Goal: Information Seeking & Learning: Learn about a topic

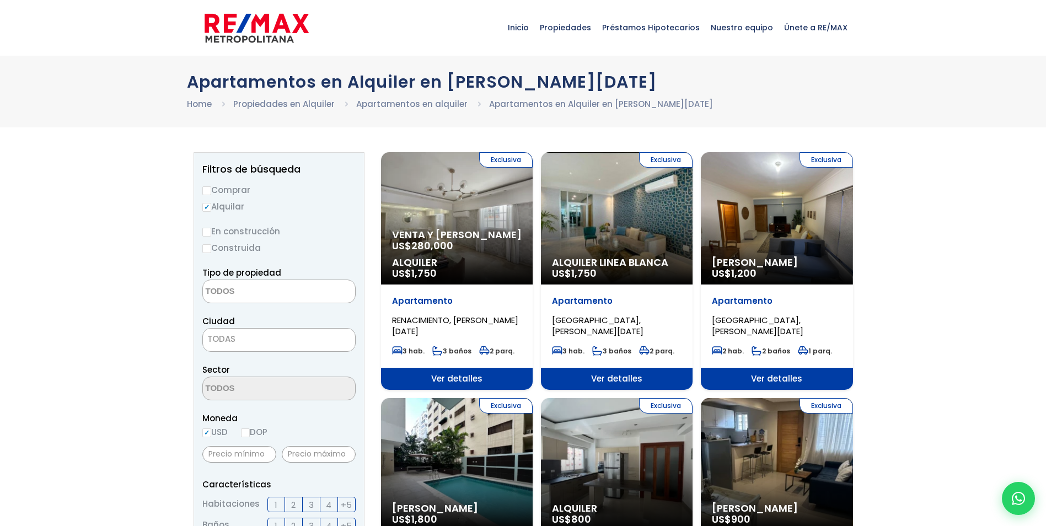
select select
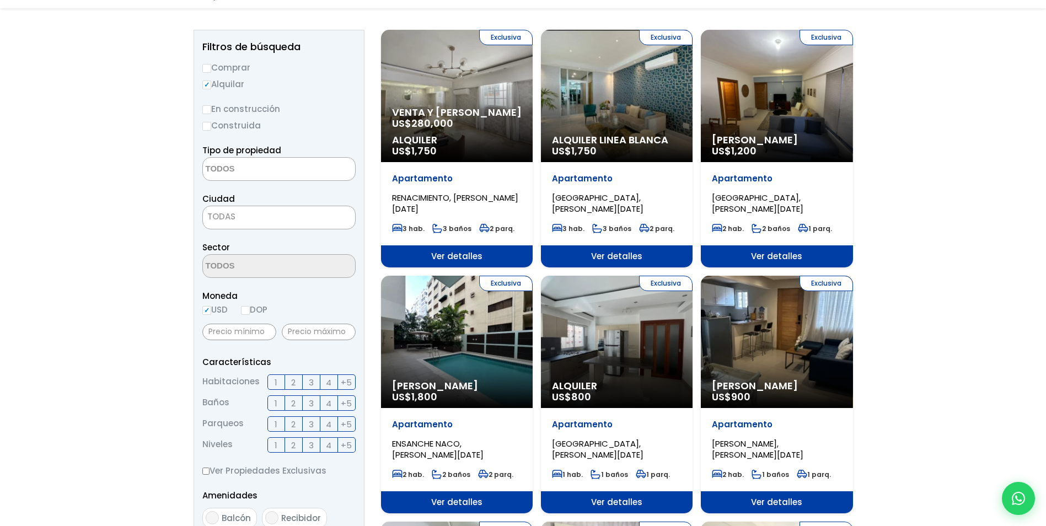
scroll to position [165, 0]
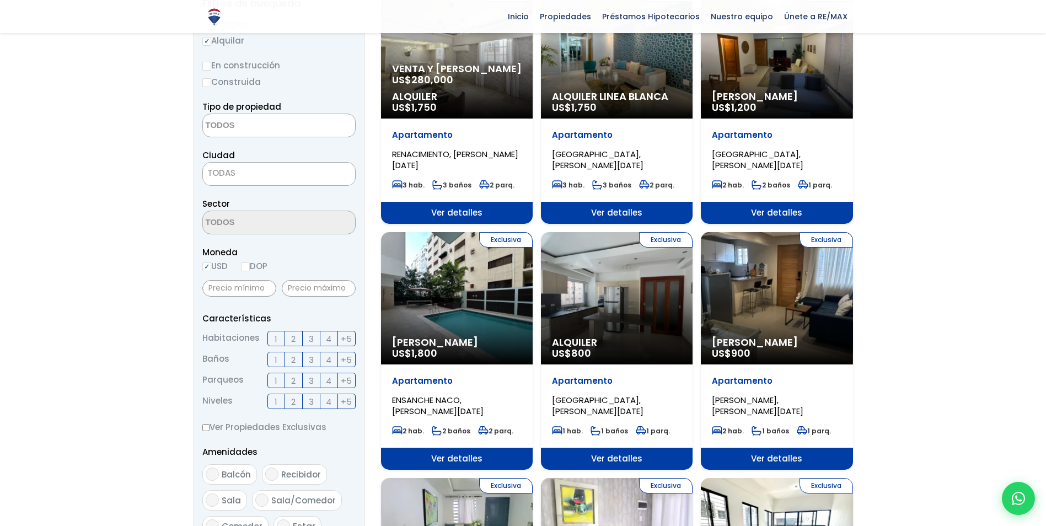
click at [603, 307] on div "Exclusiva Alquiler US$ 800" at bounding box center [617, 298] width 152 height 132
click at [641, 281] on div "Exclusiva Alquiler US$ 800" at bounding box center [617, 298] width 152 height 132
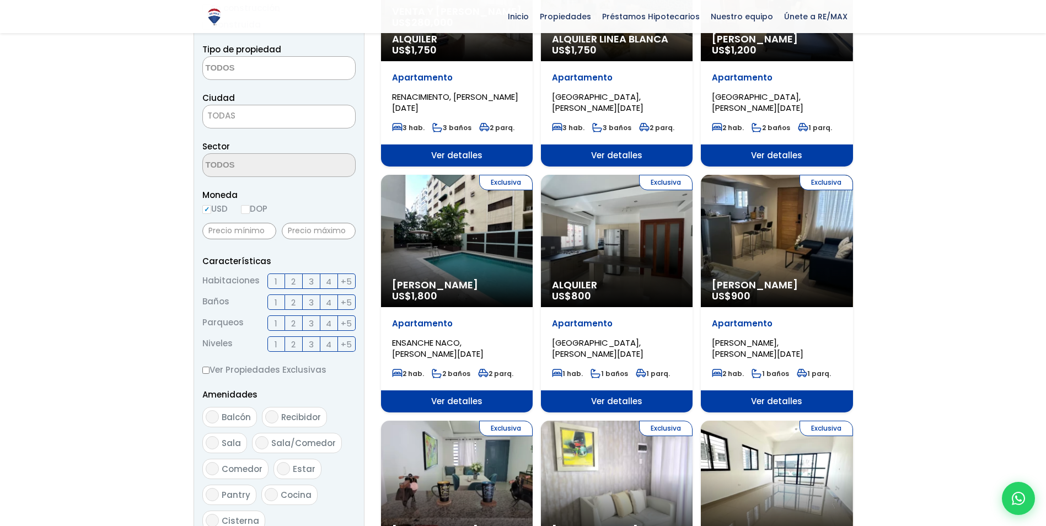
scroll to position [331, 0]
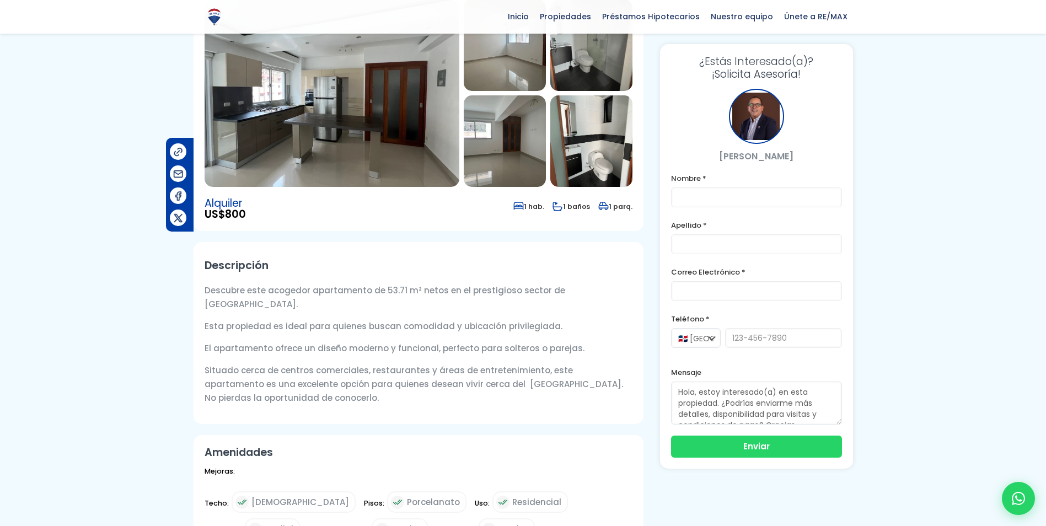
scroll to position [55, 0]
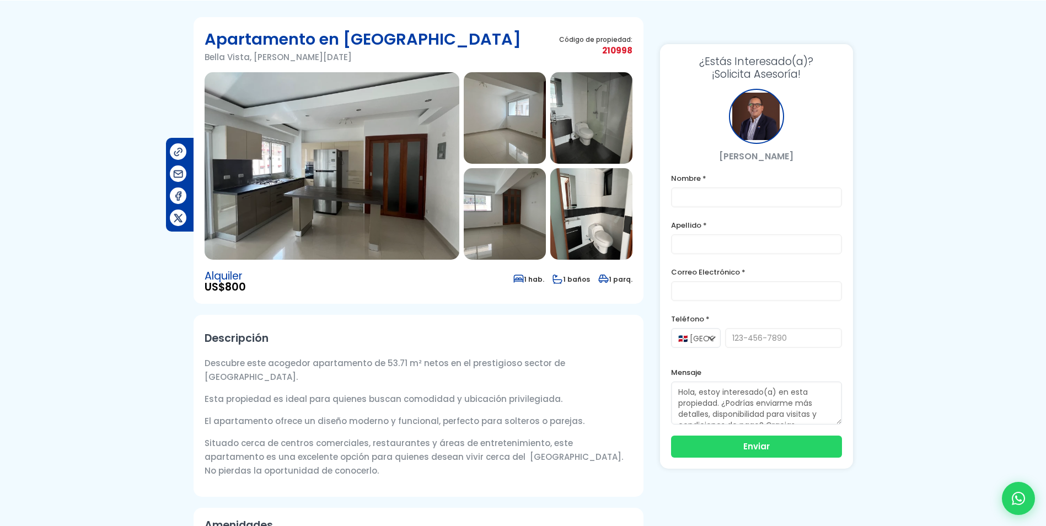
click at [576, 201] on img at bounding box center [591, 214] width 82 height 92
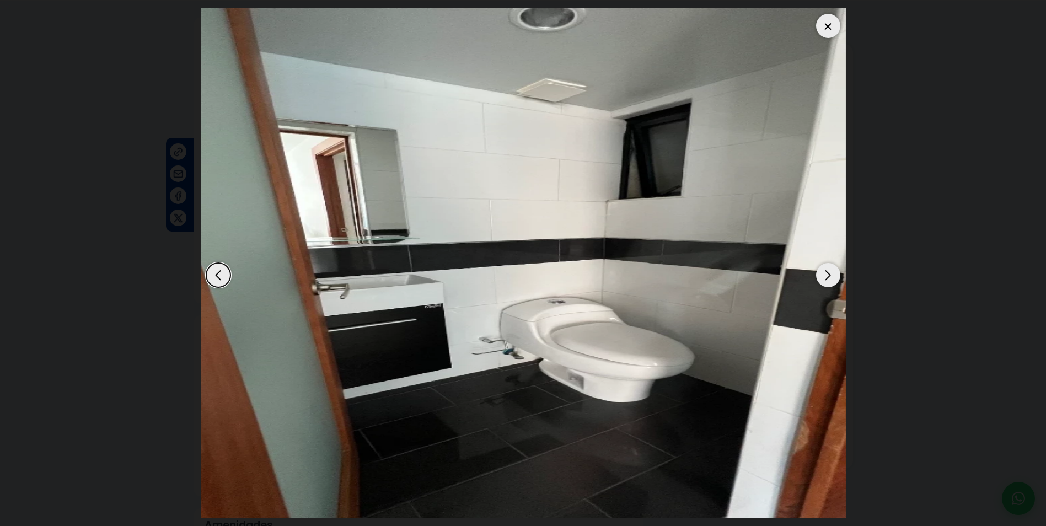
click at [833, 282] on div "Next slide" at bounding box center [828, 275] width 24 height 24
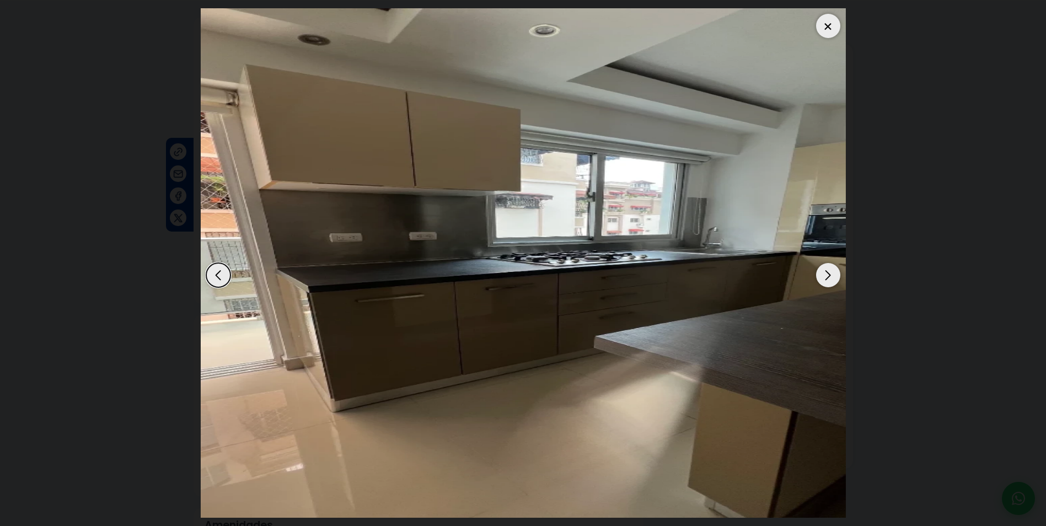
click at [833, 282] on div "Next slide" at bounding box center [828, 275] width 24 height 24
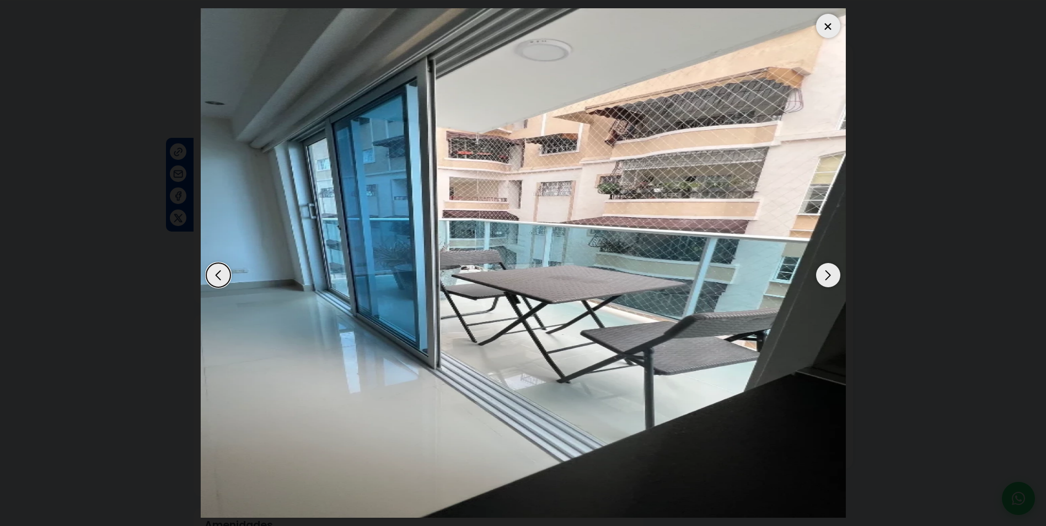
click at [833, 282] on div "Next slide" at bounding box center [828, 275] width 24 height 24
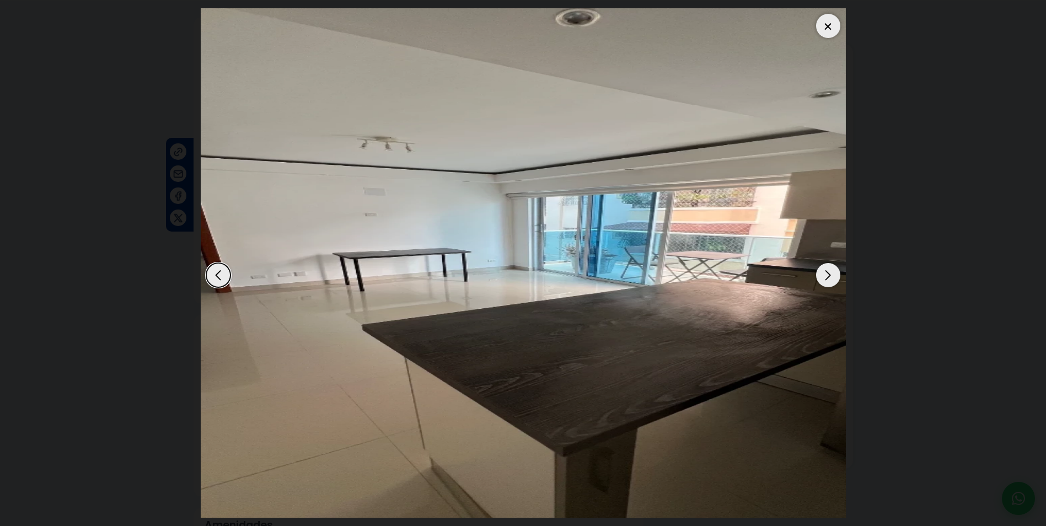
click at [829, 23] on div at bounding box center [828, 26] width 24 height 24
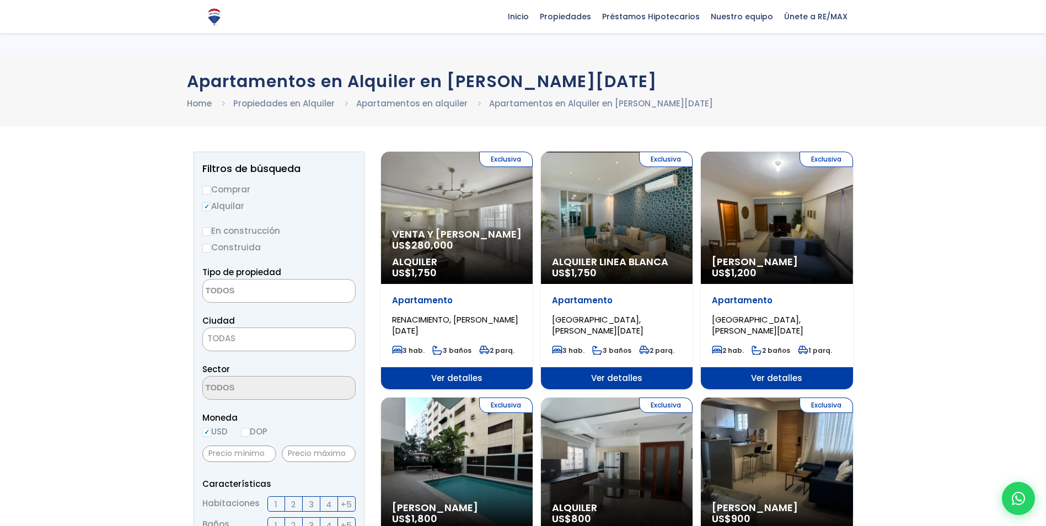
select select
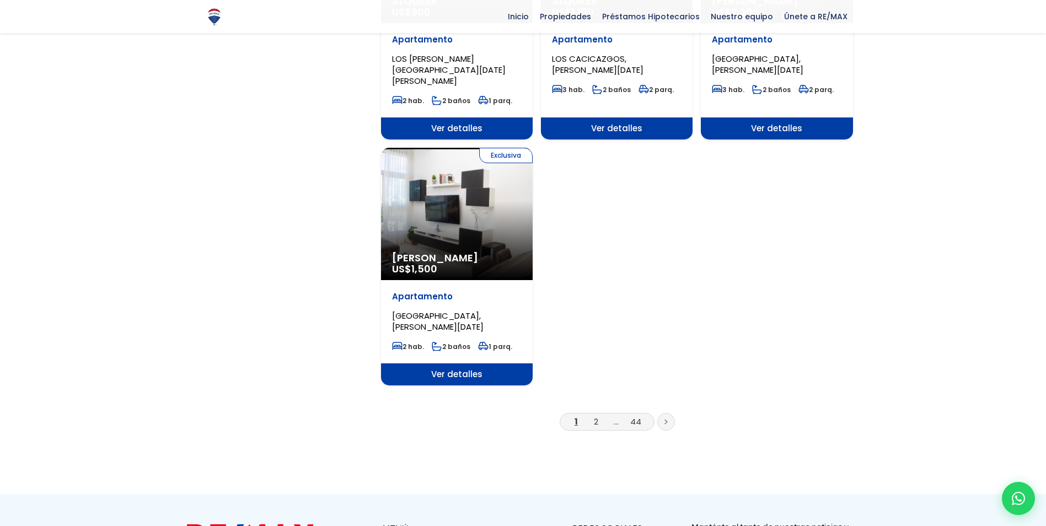
scroll to position [1324, 0]
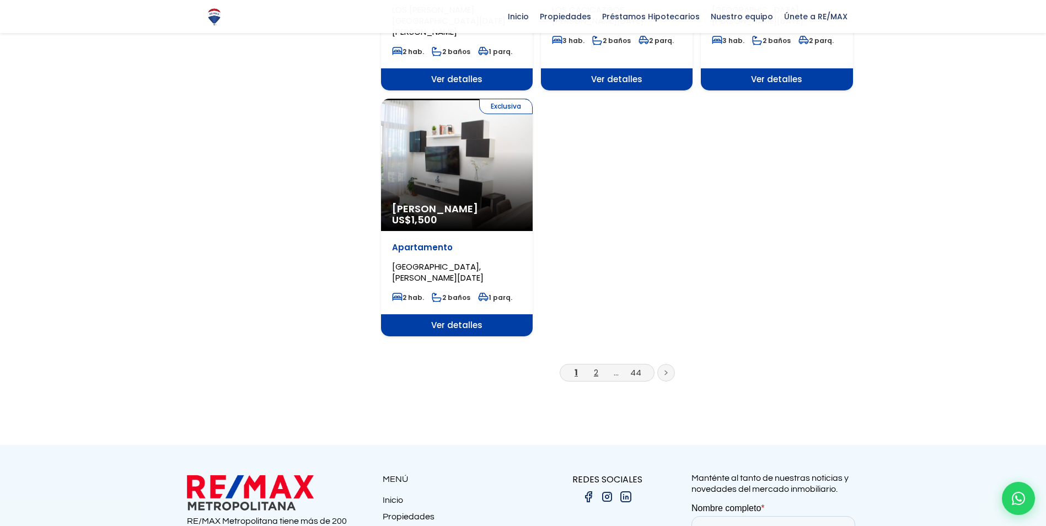
click at [595, 367] on link "2" at bounding box center [596, 373] width 4 height 12
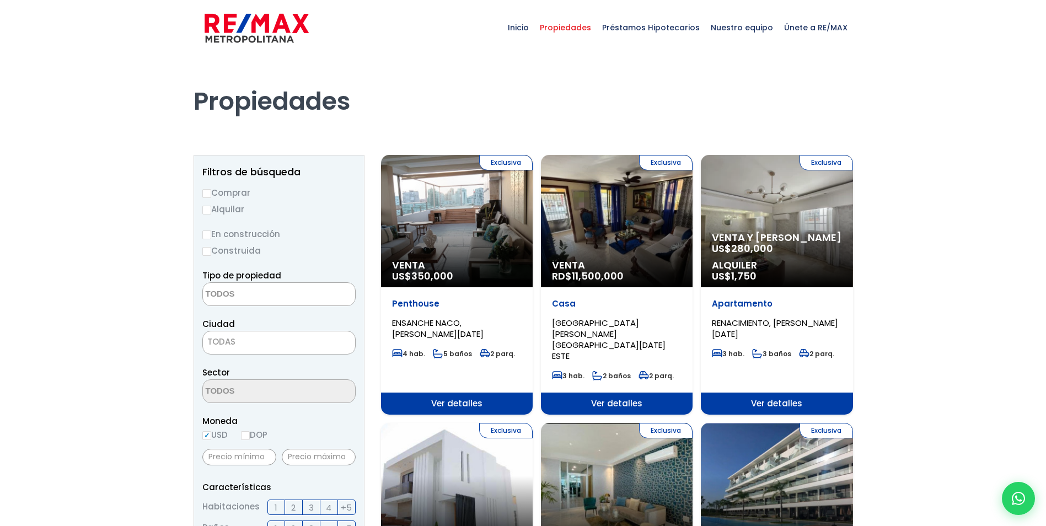
select select
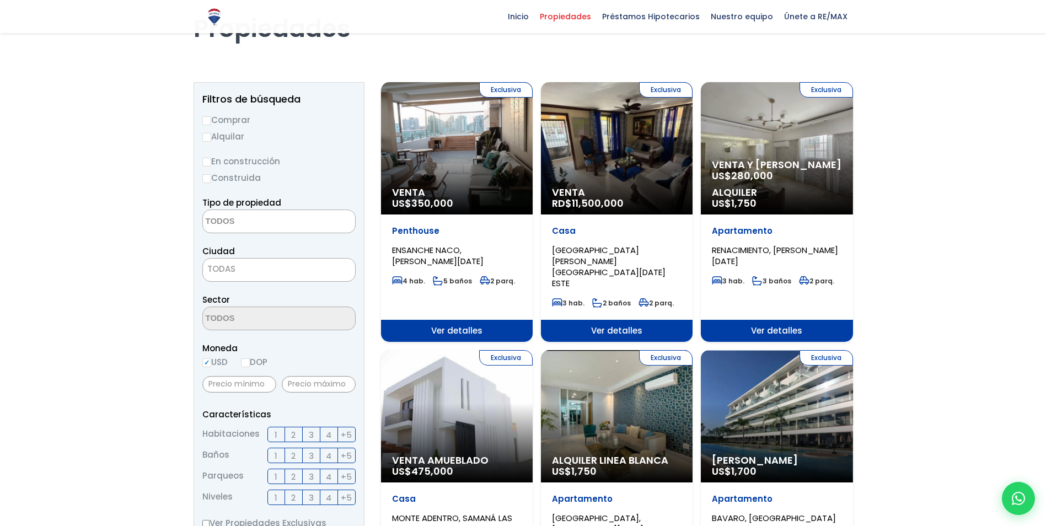
scroll to position [55, 0]
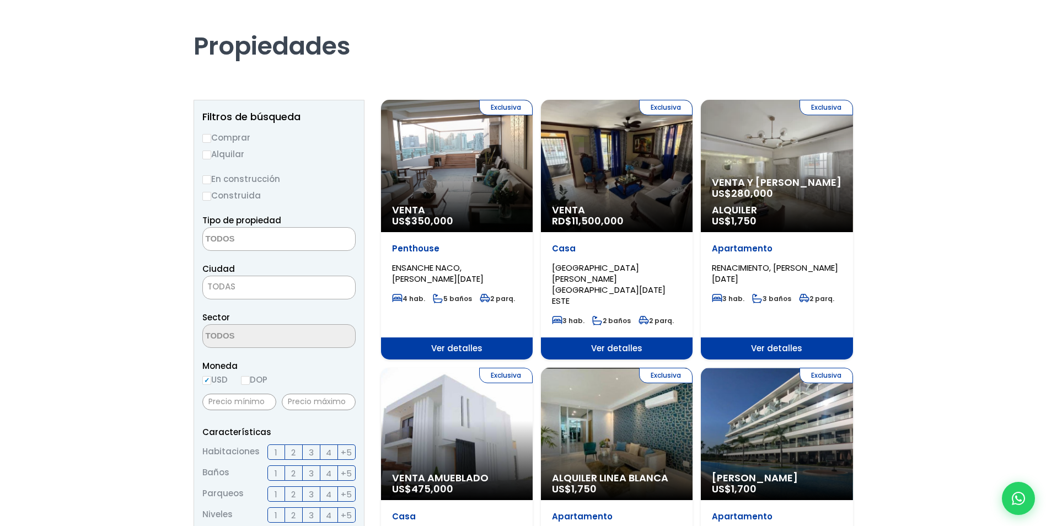
click at [247, 376] on input "DOP" at bounding box center [245, 380] width 9 height 9
radio input "true"
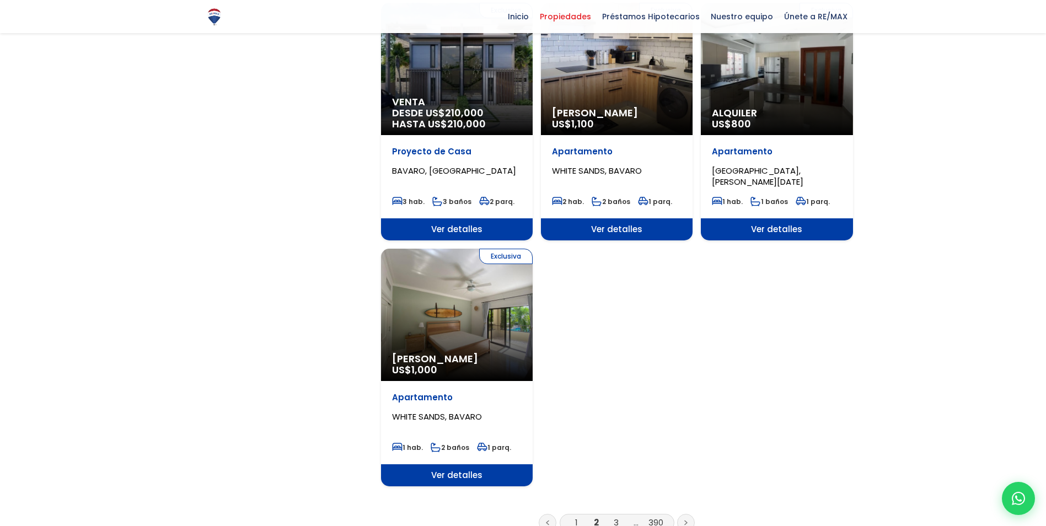
scroll to position [1213, 0]
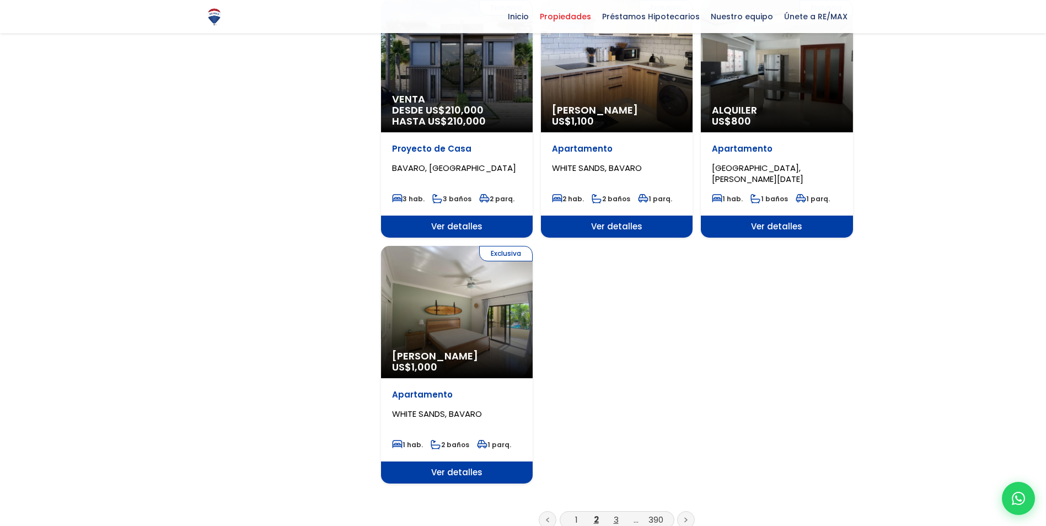
click at [617, 514] on link "3" at bounding box center [616, 520] width 5 height 12
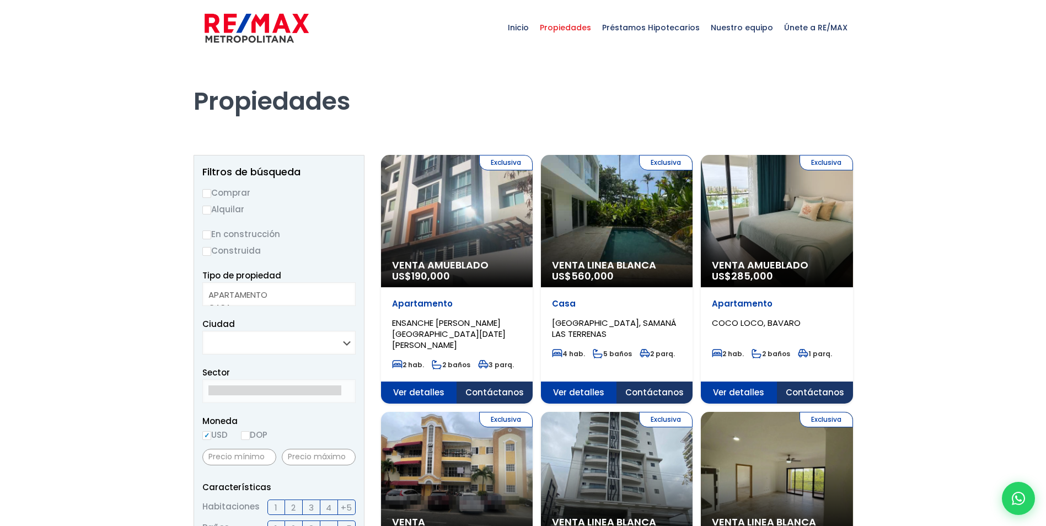
select select
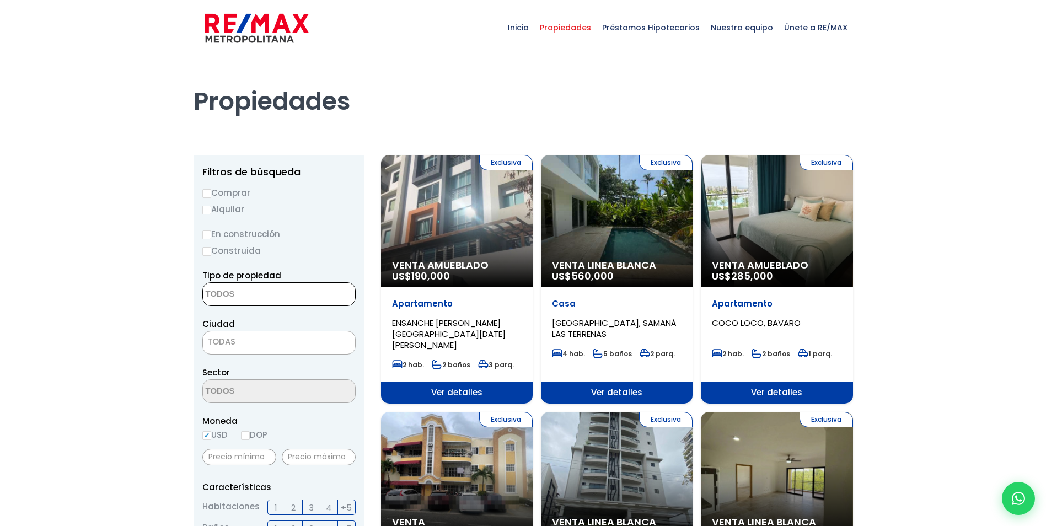
click at [276, 302] on textarea "Search" at bounding box center [256, 295] width 107 height 24
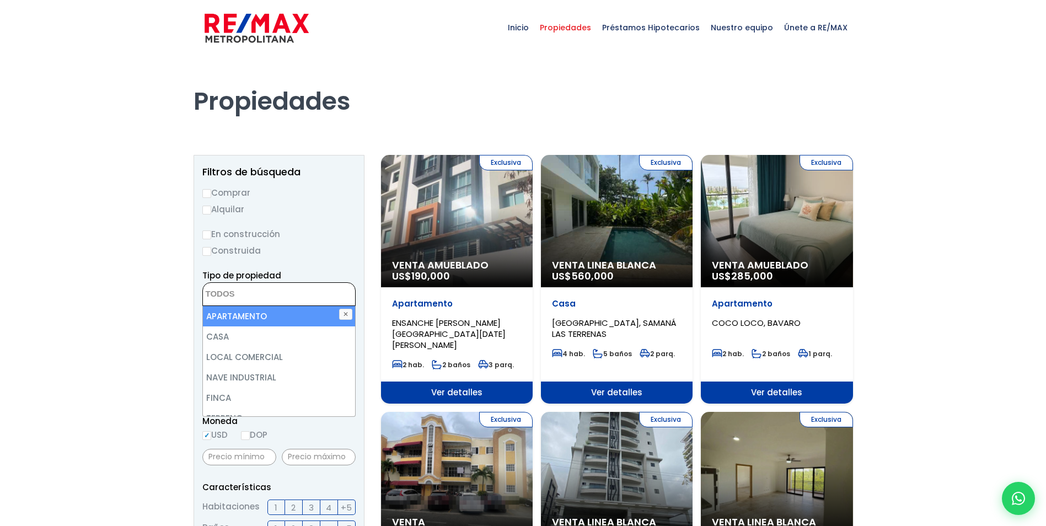
click at [276, 302] on textarea "Search" at bounding box center [256, 295] width 107 height 24
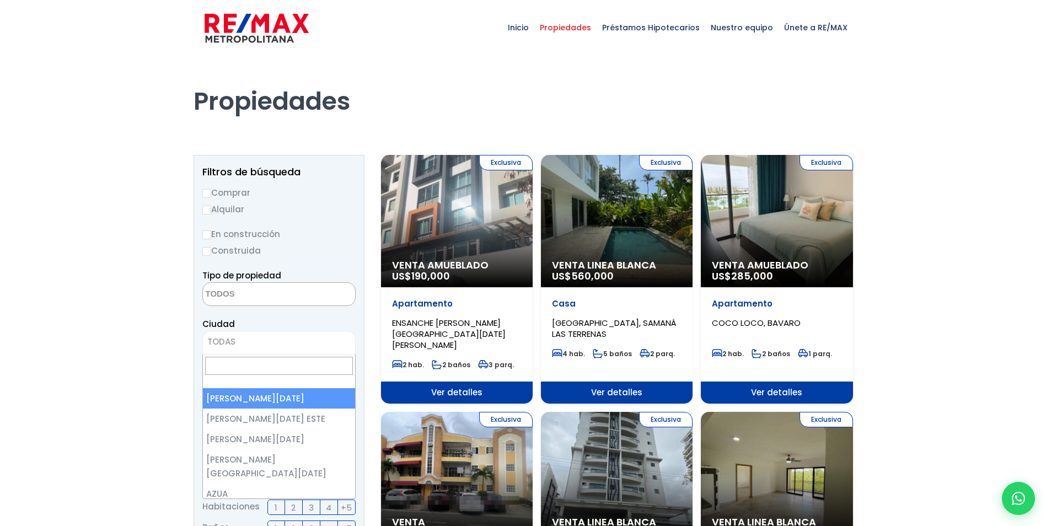
click at [268, 345] on span "TODAS" at bounding box center [279, 341] width 152 height 15
select select "1"
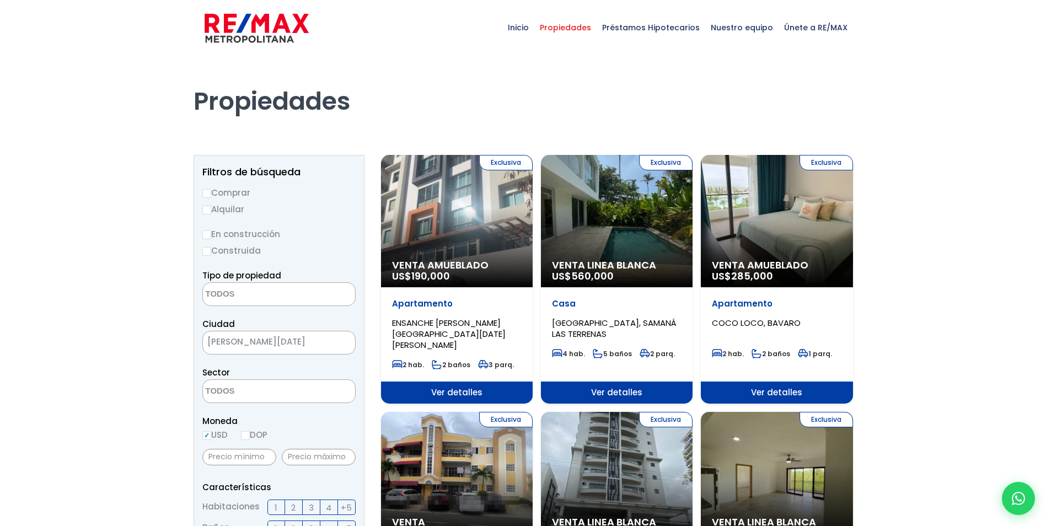
click at [249, 391] on textarea "Search" at bounding box center [256, 392] width 107 height 24
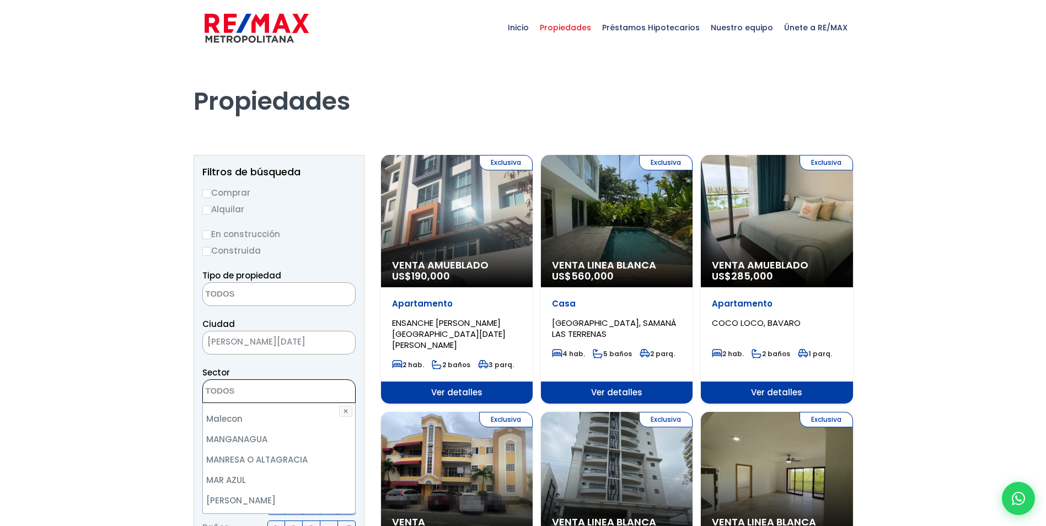
scroll to position [5265, 0]
select select "236"
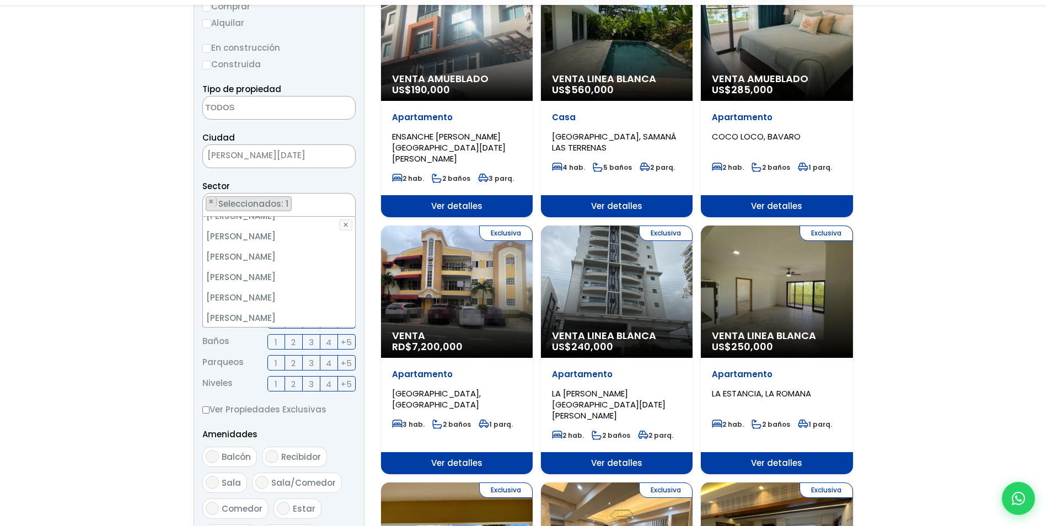
scroll to position [276, 0]
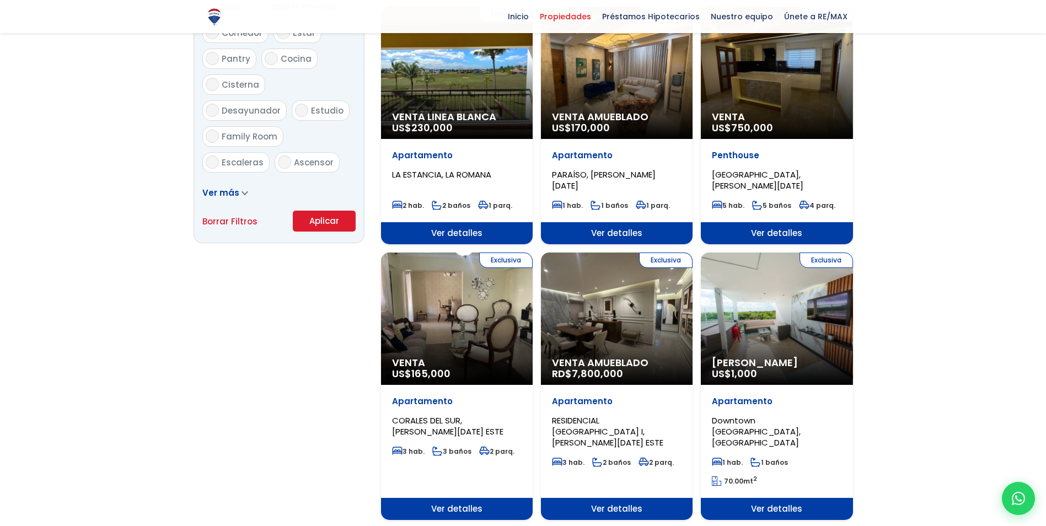
drag, startPoint x: 307, startPoint y: 217, endPoint x: 457, endPoint y: 242, distance: 152.2
click at [307, 217] on button "Aplicar" at bounding box center [324, 221] width 63 height 21
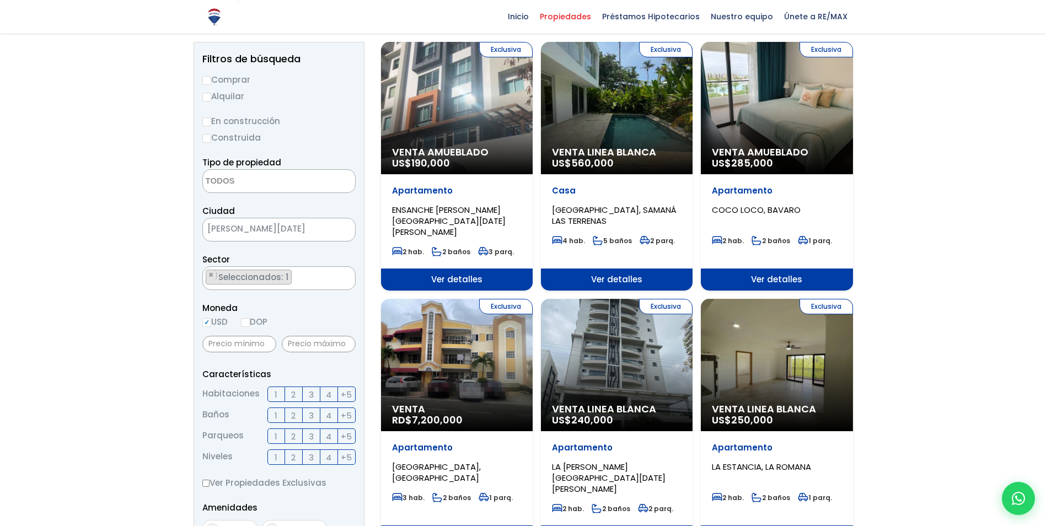
scroll to position [94, 0]
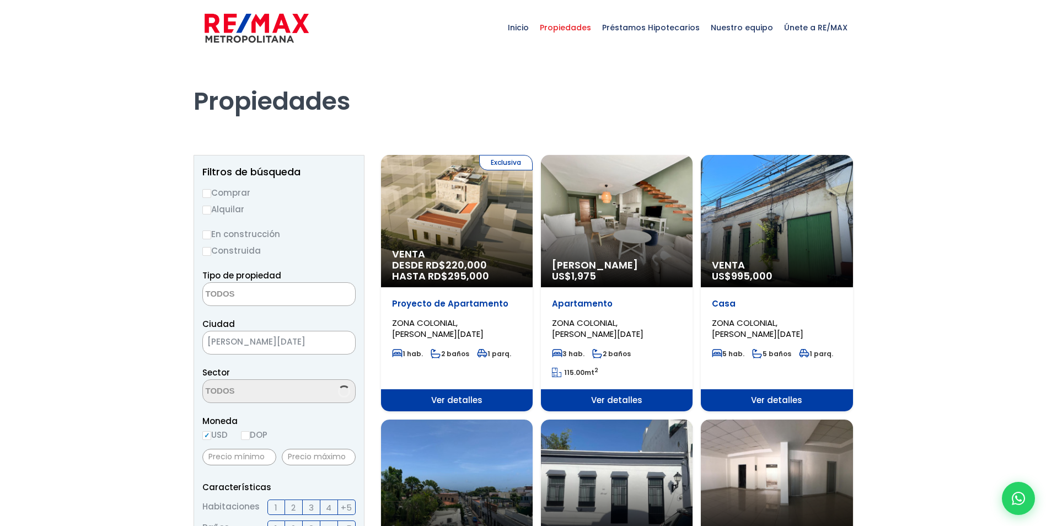
select select
select select "236"
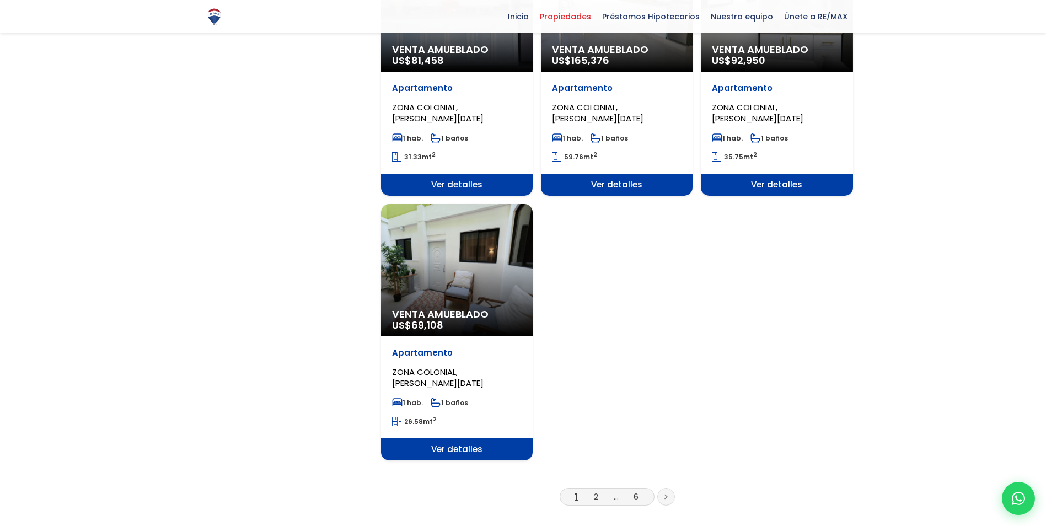
scroll to position [1379, 0]
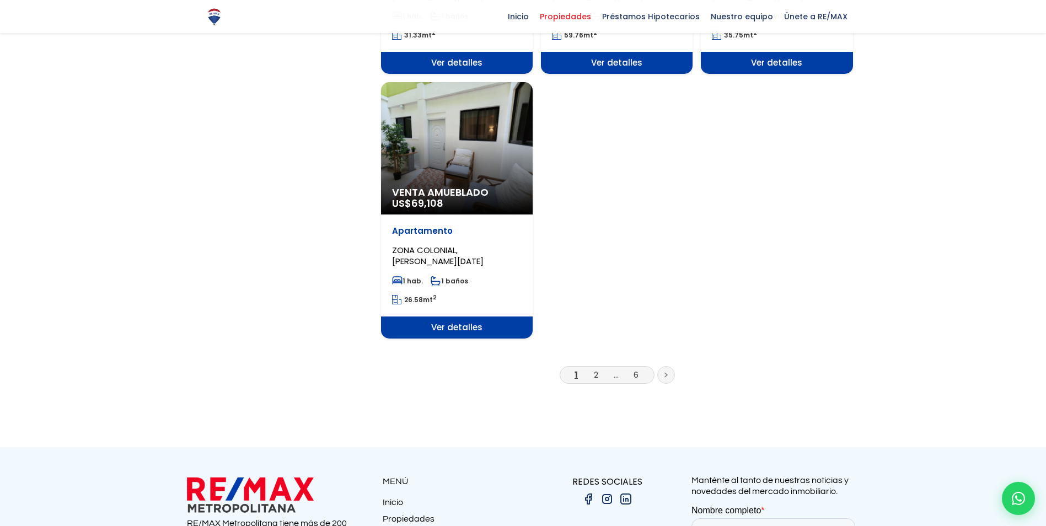
click at [592, 376] on li "2" at bounding box center [596, 375] width 18 height 14
click at [598, 376] on link "2" at bounding box center [596, 375] width 4 height 12
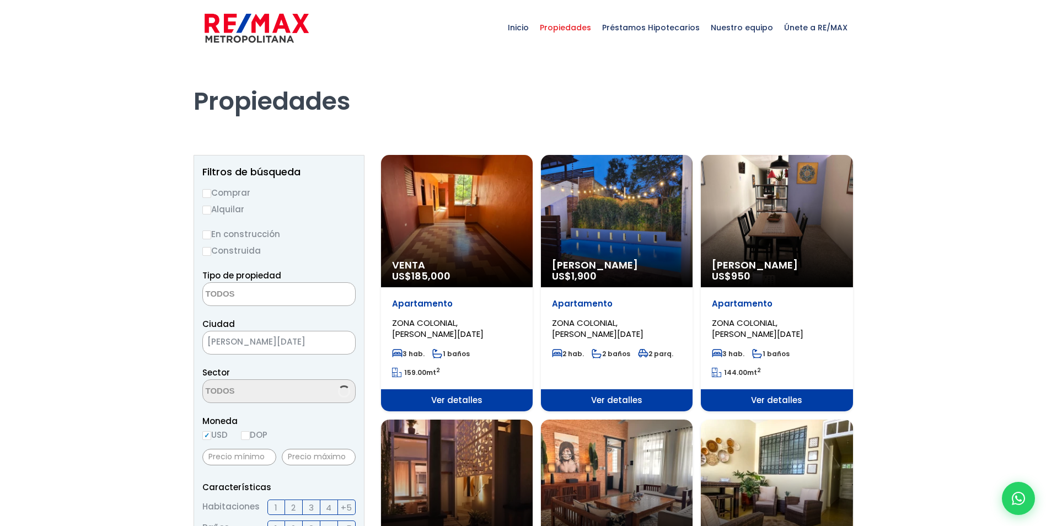
select select
select select "236"
click at [206, 209] on input "Alquilar" at bounding box center [206, 210] width 9 height 9
radio input "true"
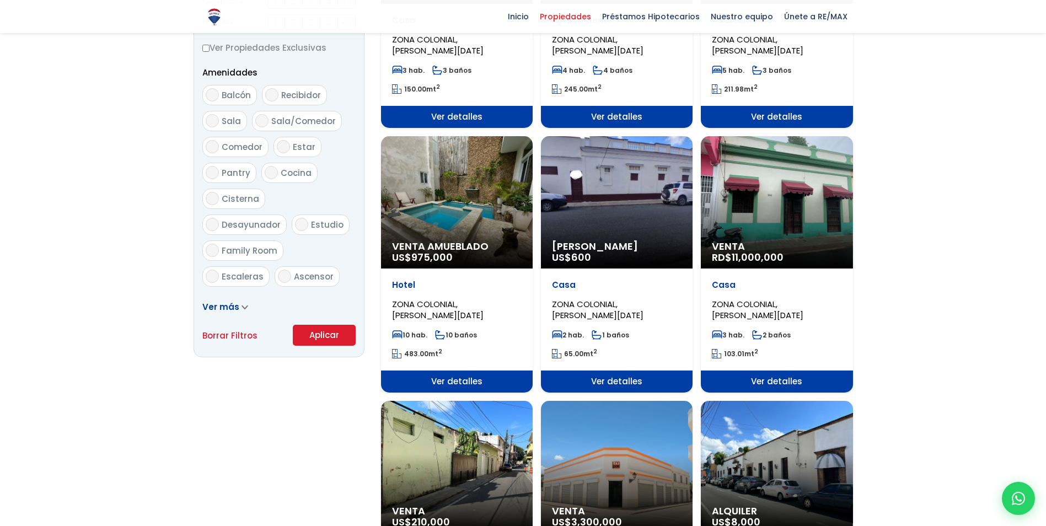
scroll to position [552, 0]
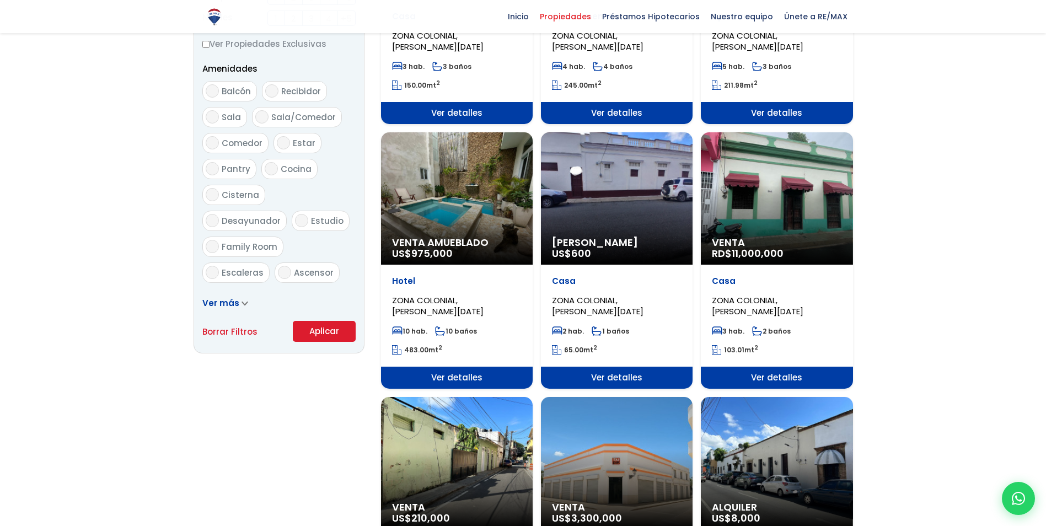
click at [323, 335] on button "Aplicar" at bounding box center [324, 331] width 63 height 21
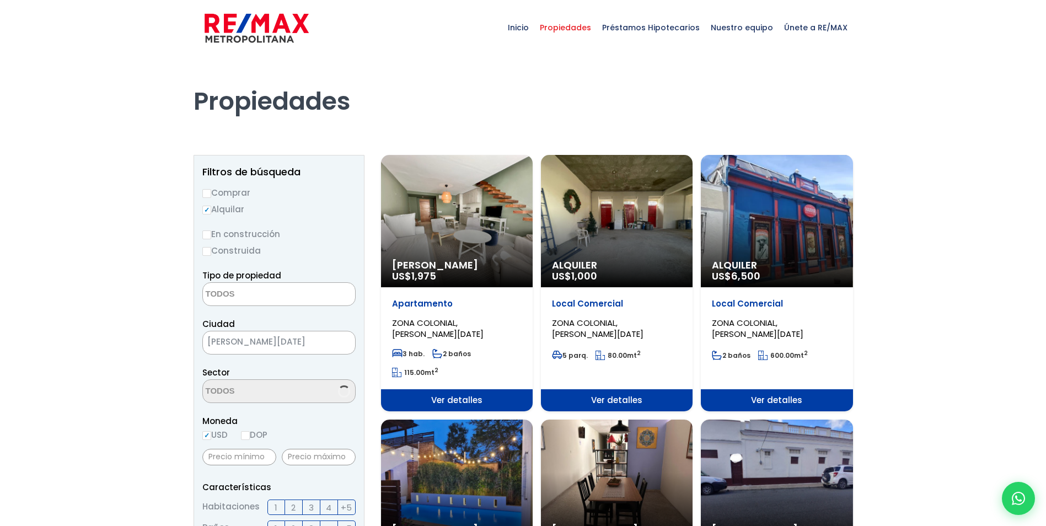
select select
select select "236"
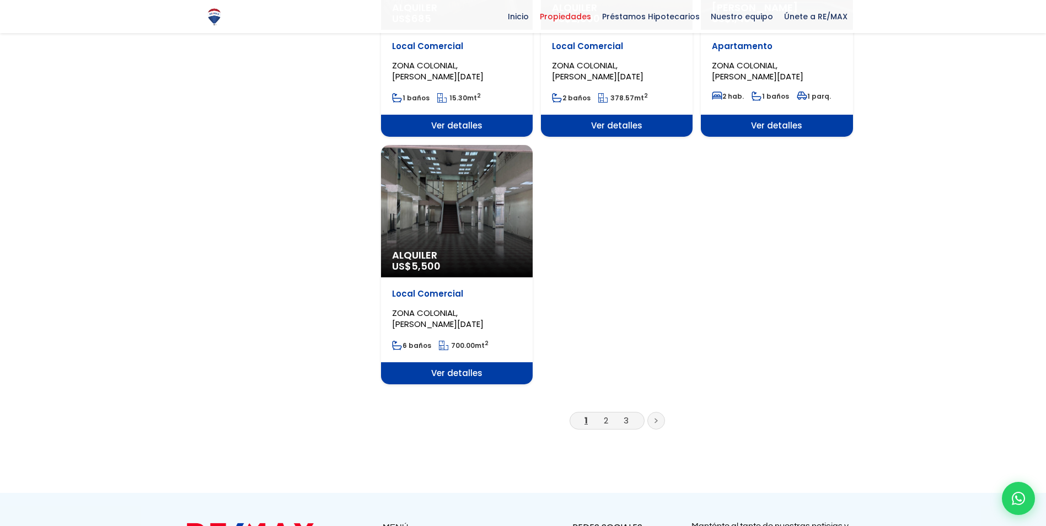
scroll to position [1379, 0]
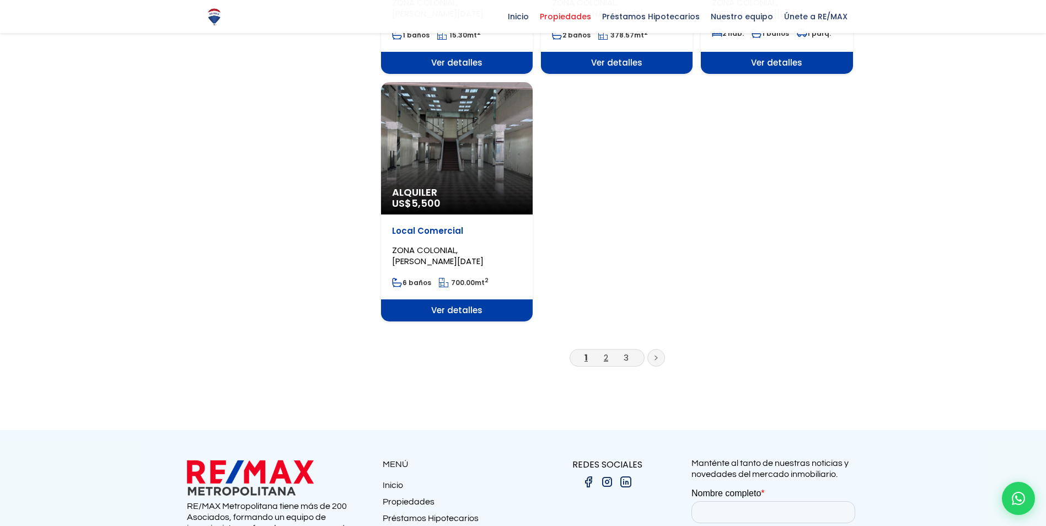
click at [604, 361] on link "2" at bounding box center [606, 358] width 4 height 12
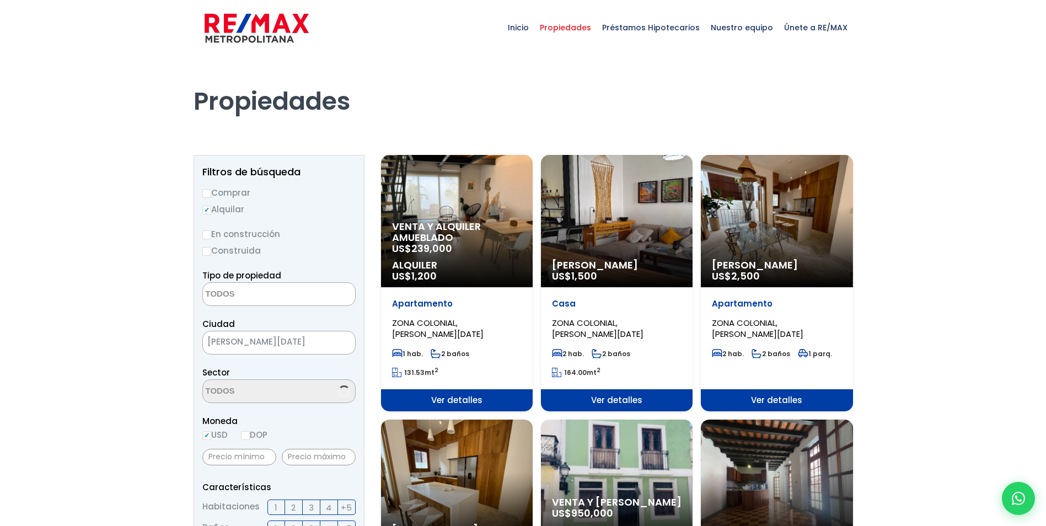
select select
select select "236"
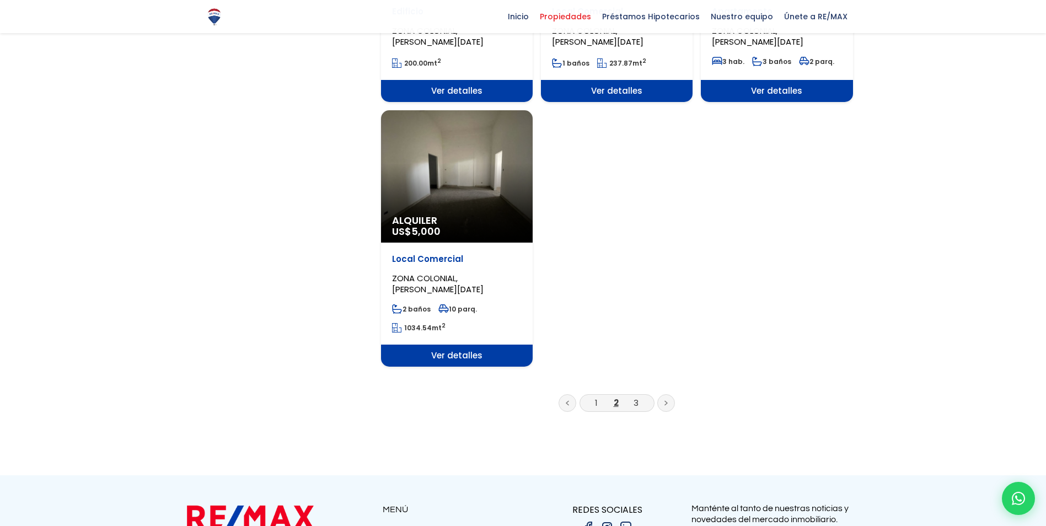
scroll to position [1379, 0]
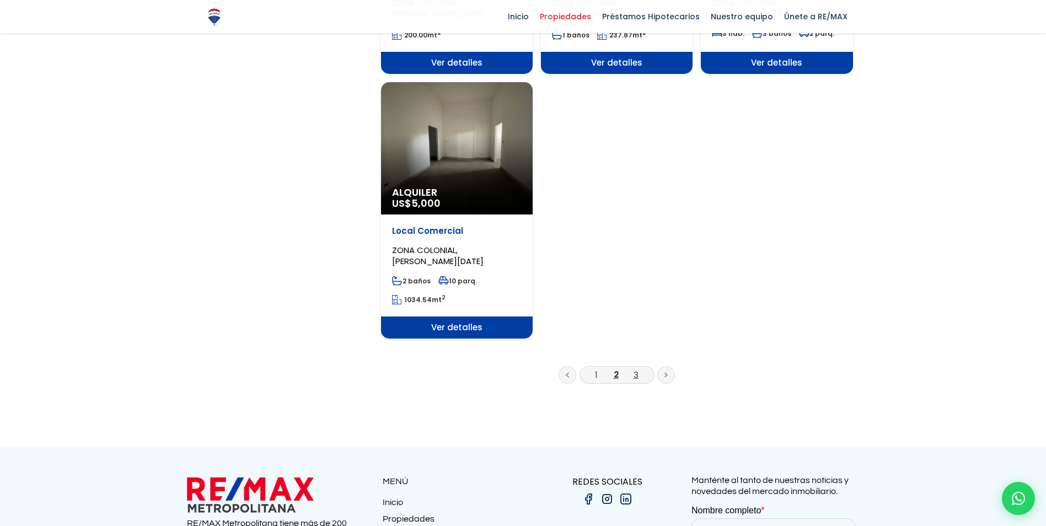
click at [637, 373] on link "3" at bounding box center [636, 375] width 5 height 12
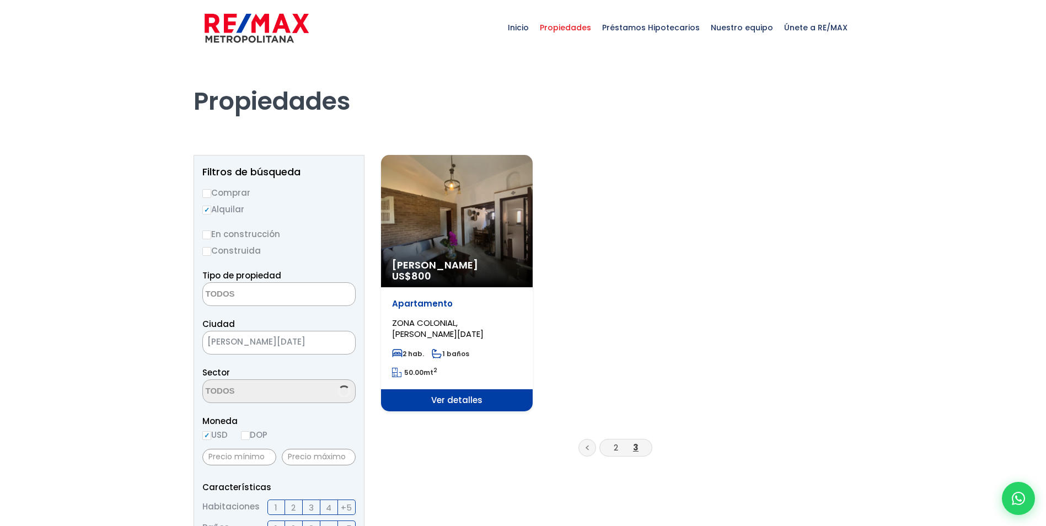
select select
select select "236"
click at [475, 218] on div "Alquiler Amueblado US$ 800" at bounding box center [457, 221] width 152 height 132
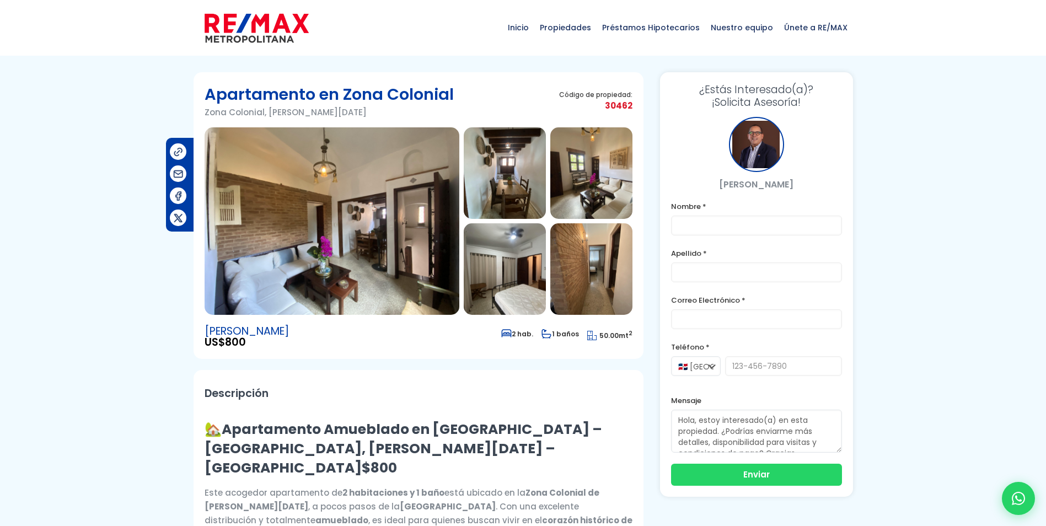
click at [311, 224] on img at bounding box center [332, 221] width 255 height 188
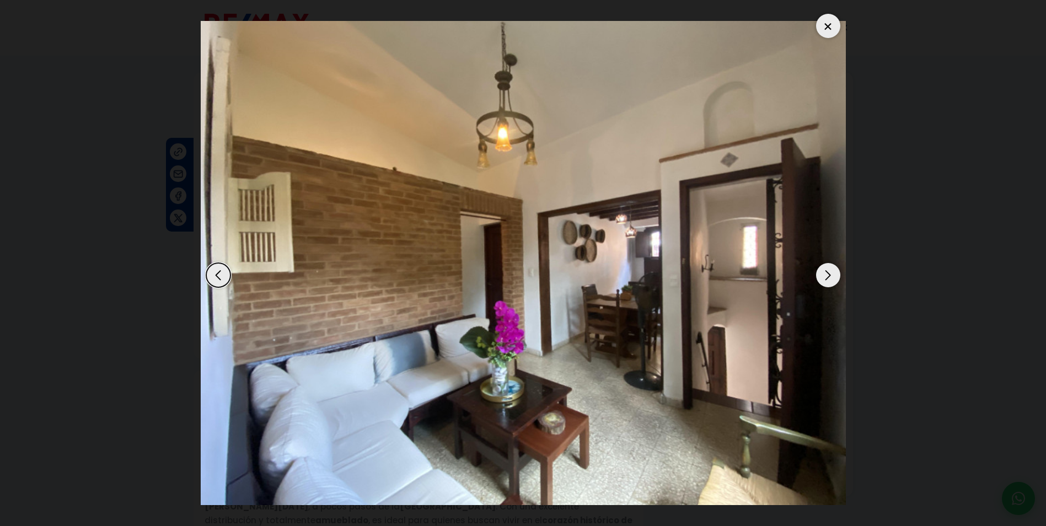
click at [834, 279] on div "Next slide" at bounding box center [828, 275] width 24 height 24
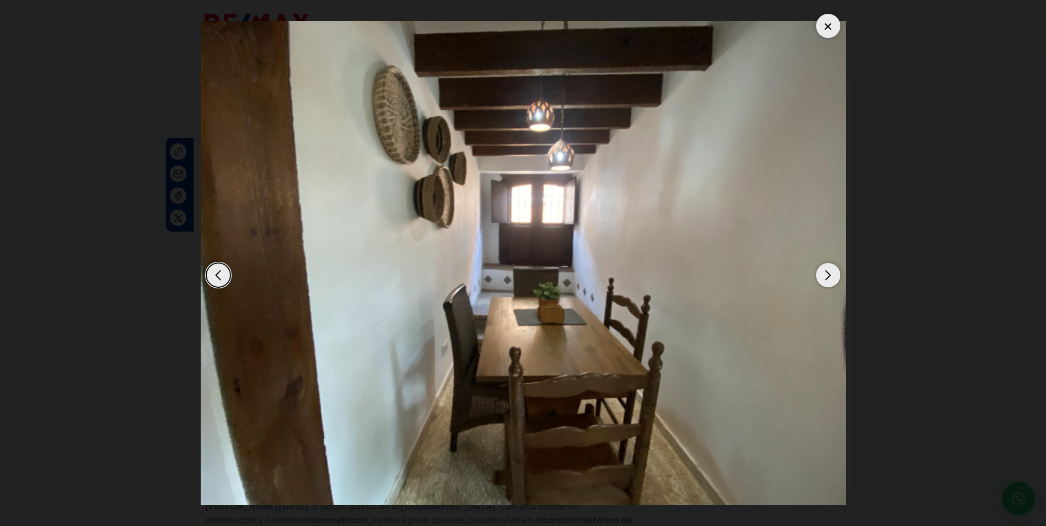
click at [834, 279] on div "Next slide" at bounding box center [828, 275] width 24 height 24
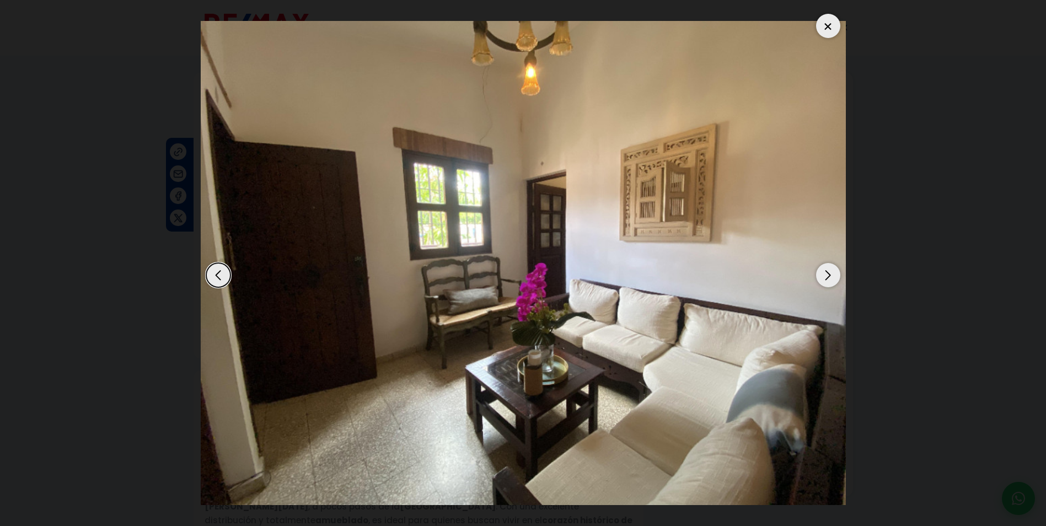
click at [834, 279] on div "Next slide" at bounding box center [828, 275] width 24 height 24
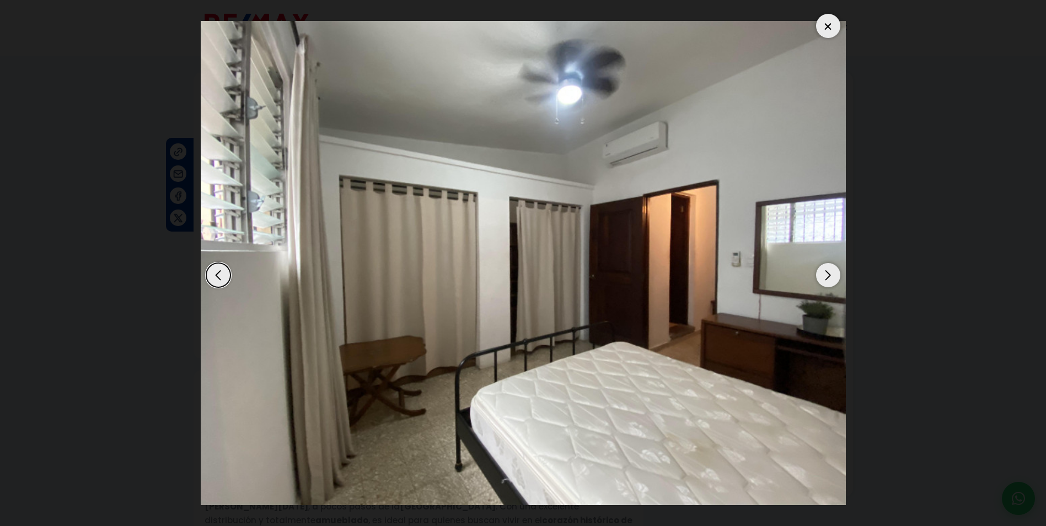
click at [834, 279] on div "Next slide" at bounding box center [828, 275] width 24 height 24
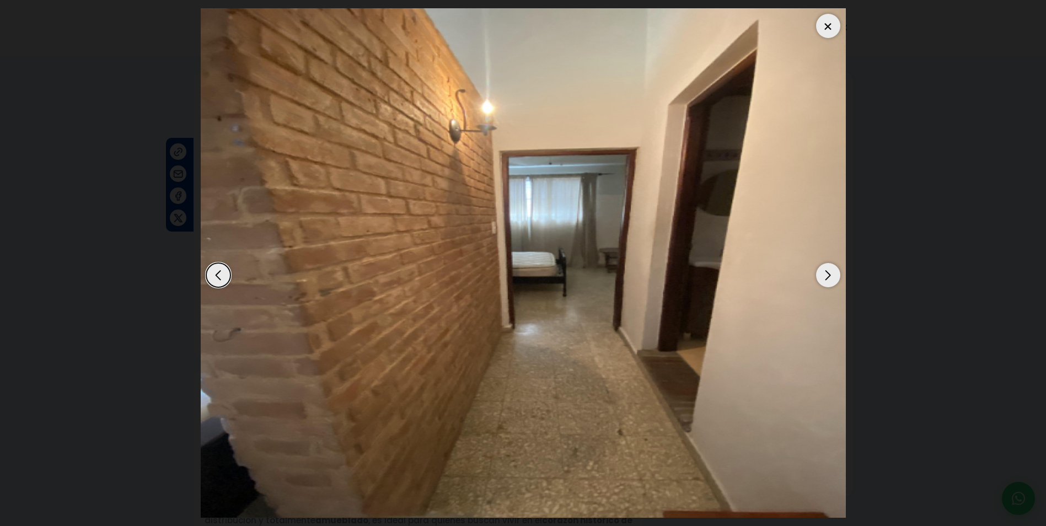
click at [834, 279] on div "Next slide" at bounding box center [828, 275] width 24 height 24
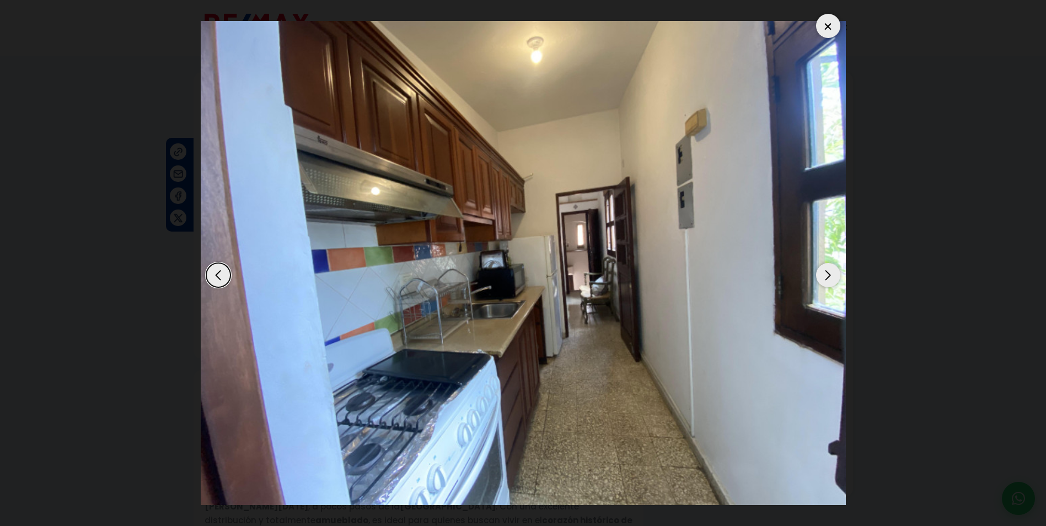
click at [834, 279] on div "Next slide" at bounding box center [828, 275] width 24 height 24
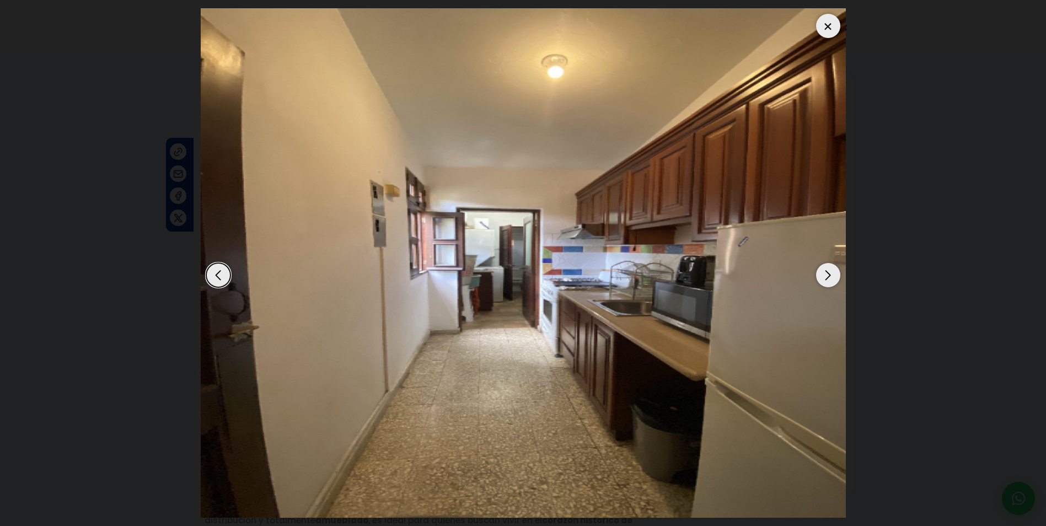
click at [830, 276] on div "Next slide" at bounding box center [828, 275] width 24 height 24
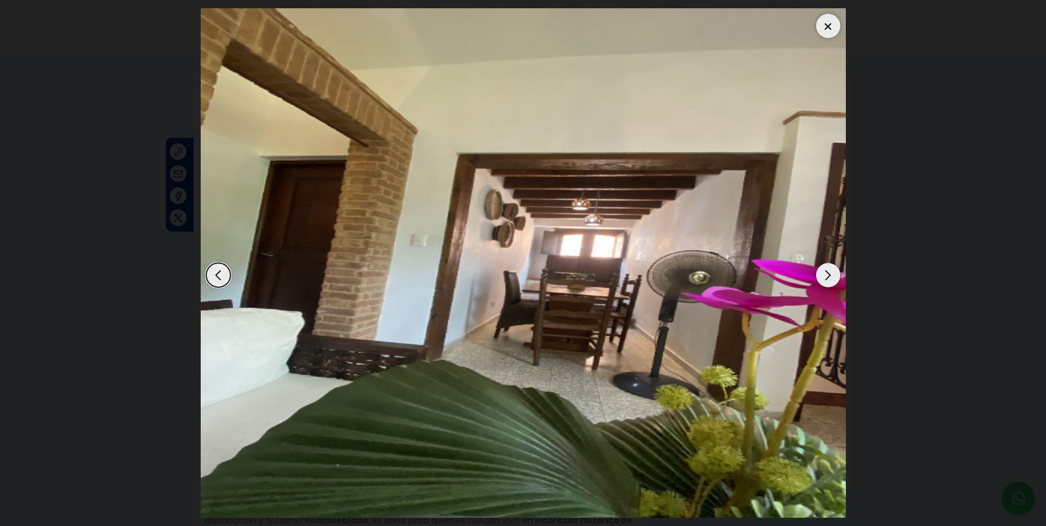
click at [830, 276] on div "Next slide" at bounding box center [828, 275] width 24 height 24
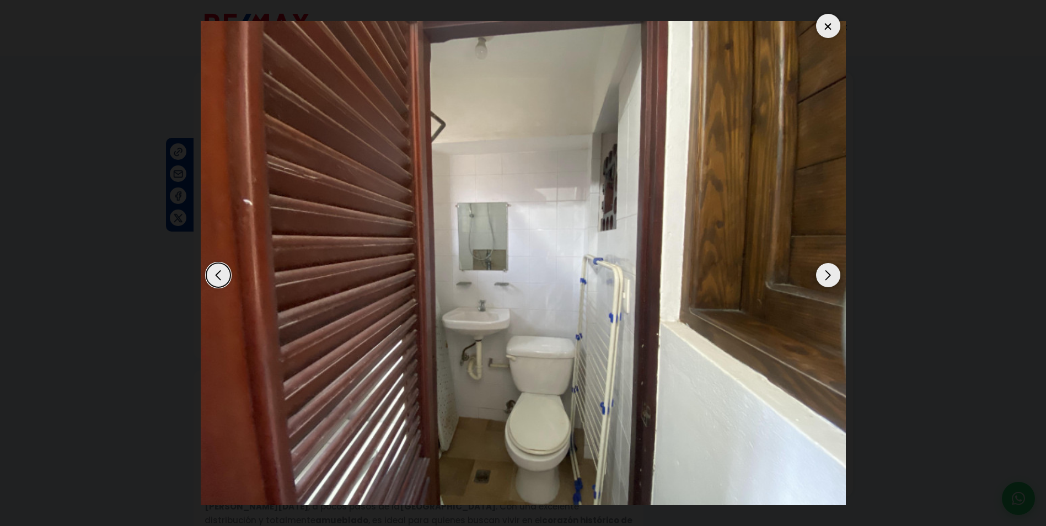
click at [830, 275] on div "Next slide" at bounding box center [828, 275] width 24 height 24
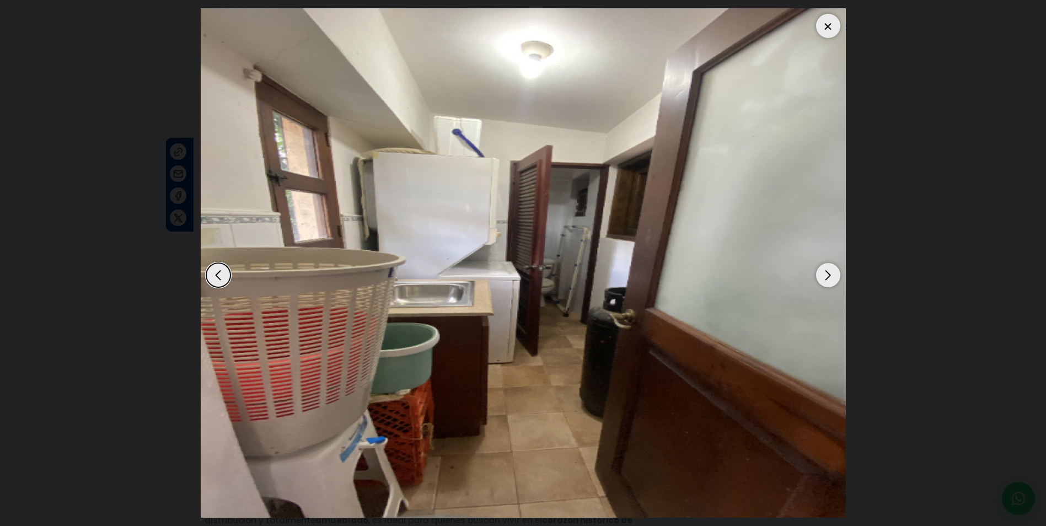
click at [830, 279] on div "Next slide" at bounding box center [828, 275] width 24 height 24
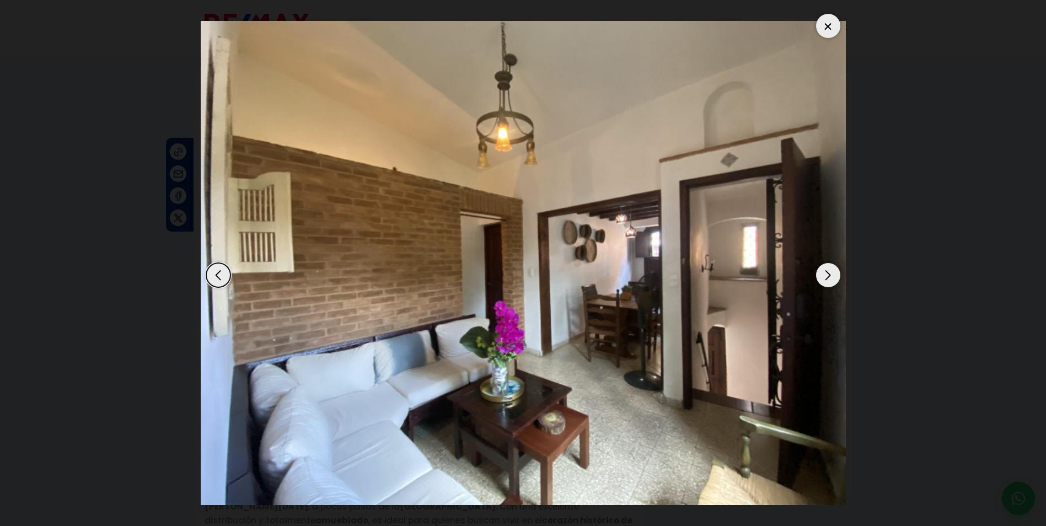
click at [834, 29] on div at bounding box center [828, 26] width 24 height 24
